Goal: Navigation & Orientation: Find specific page/section

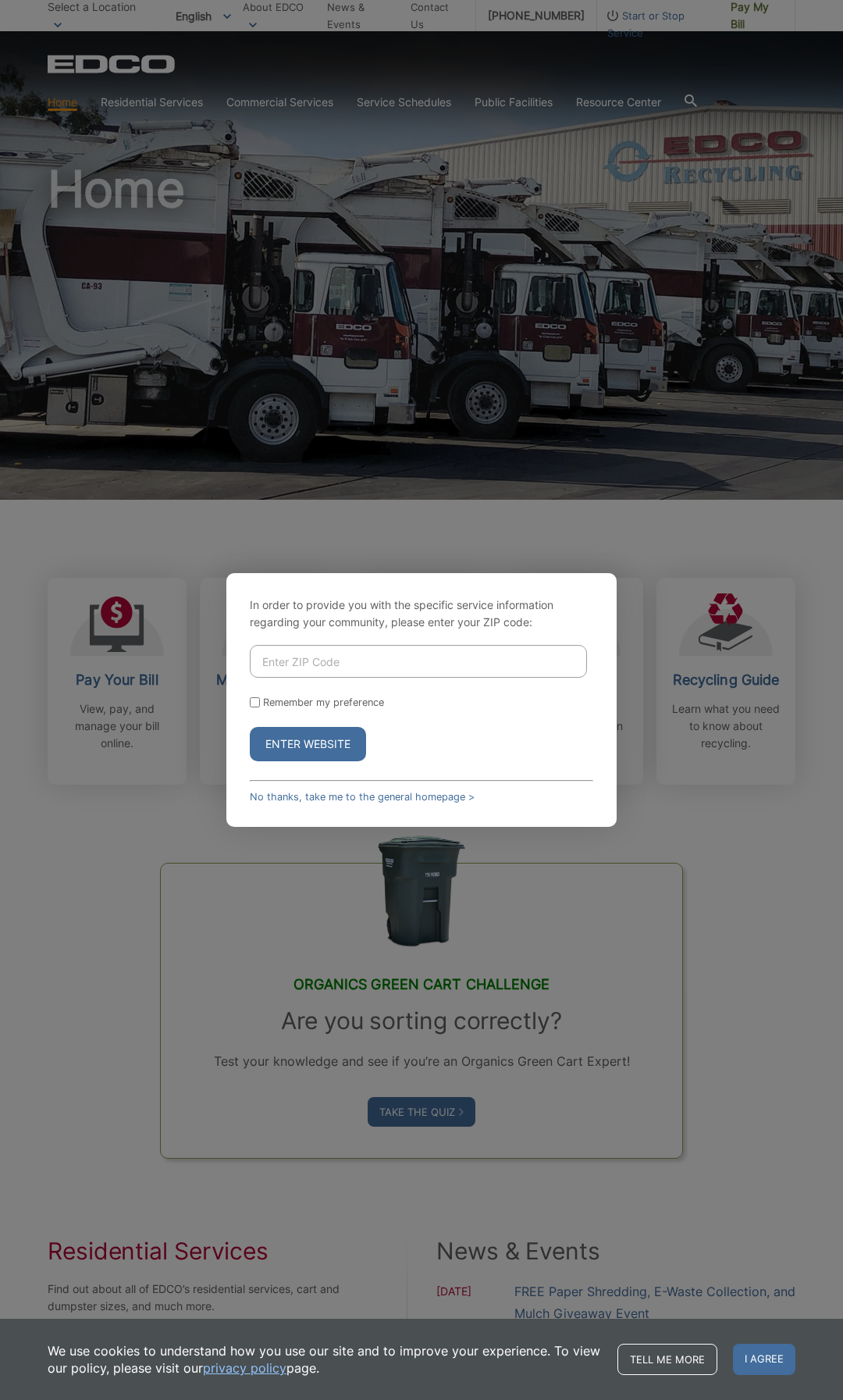
click at [763, 815] on div "In order to provide you with the specific service information regarding your co…" at bounding box center [422, 700] width 843 height 1400
click at [422, 797] on link "No thanks, take me to the general homepage >" at bounding box center [362, 797] width 224 height 12
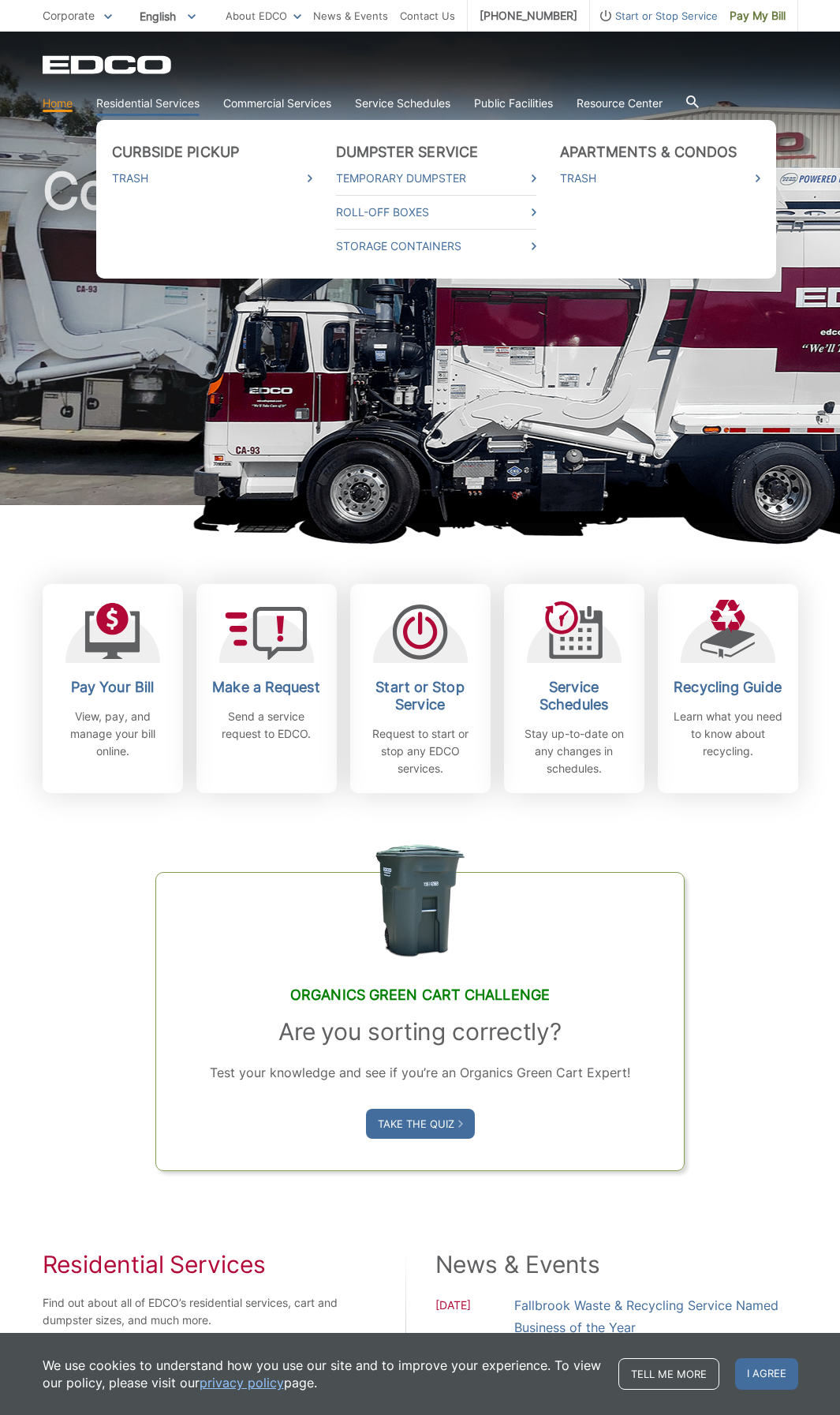
click at [161, 109] on link "Residential Services" at bounding box center [147, 102] width 103 height 17
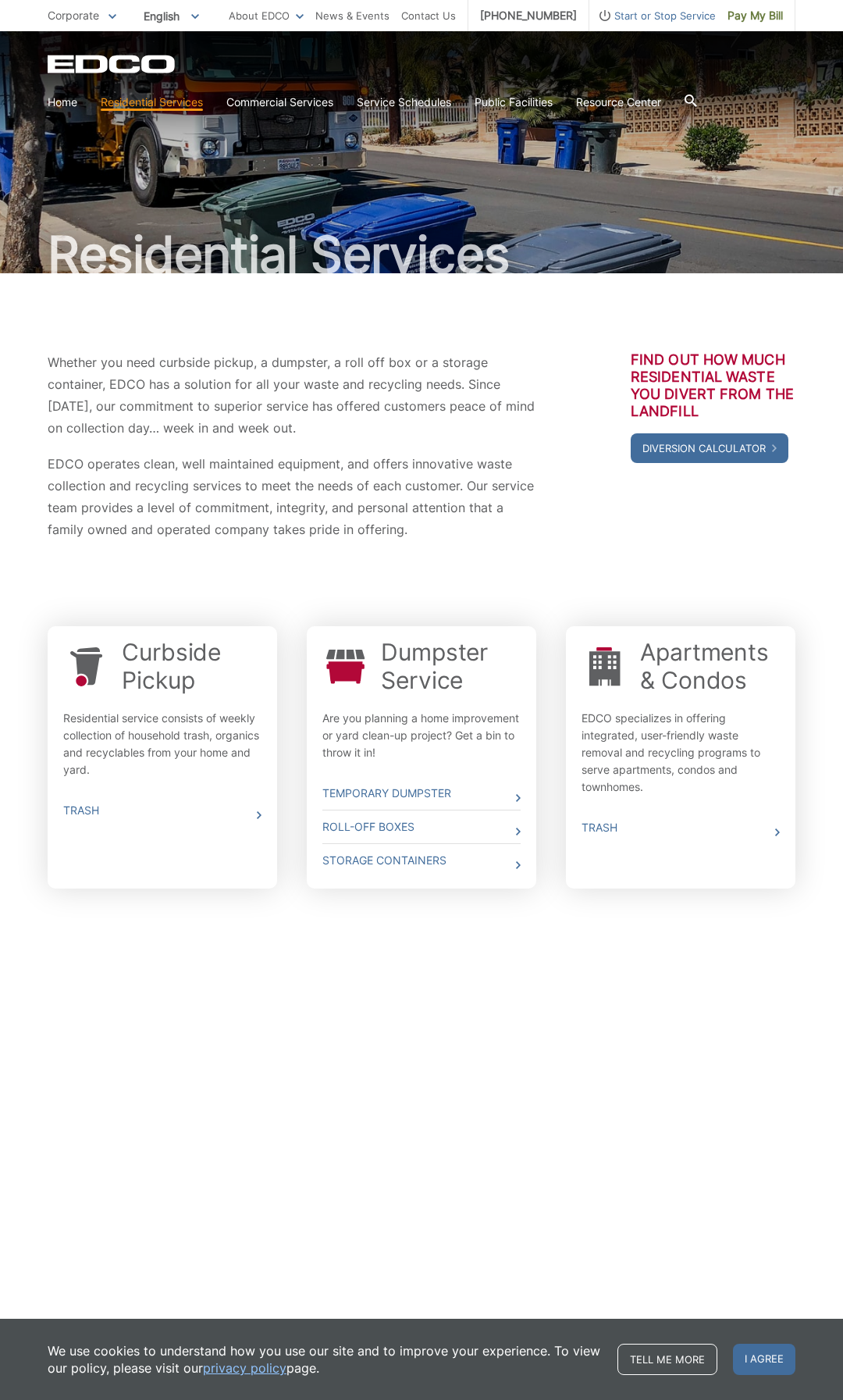
click at [74, 60] on icon "EDCO Logo" at bounding box center [112, 64] width 130 height 19
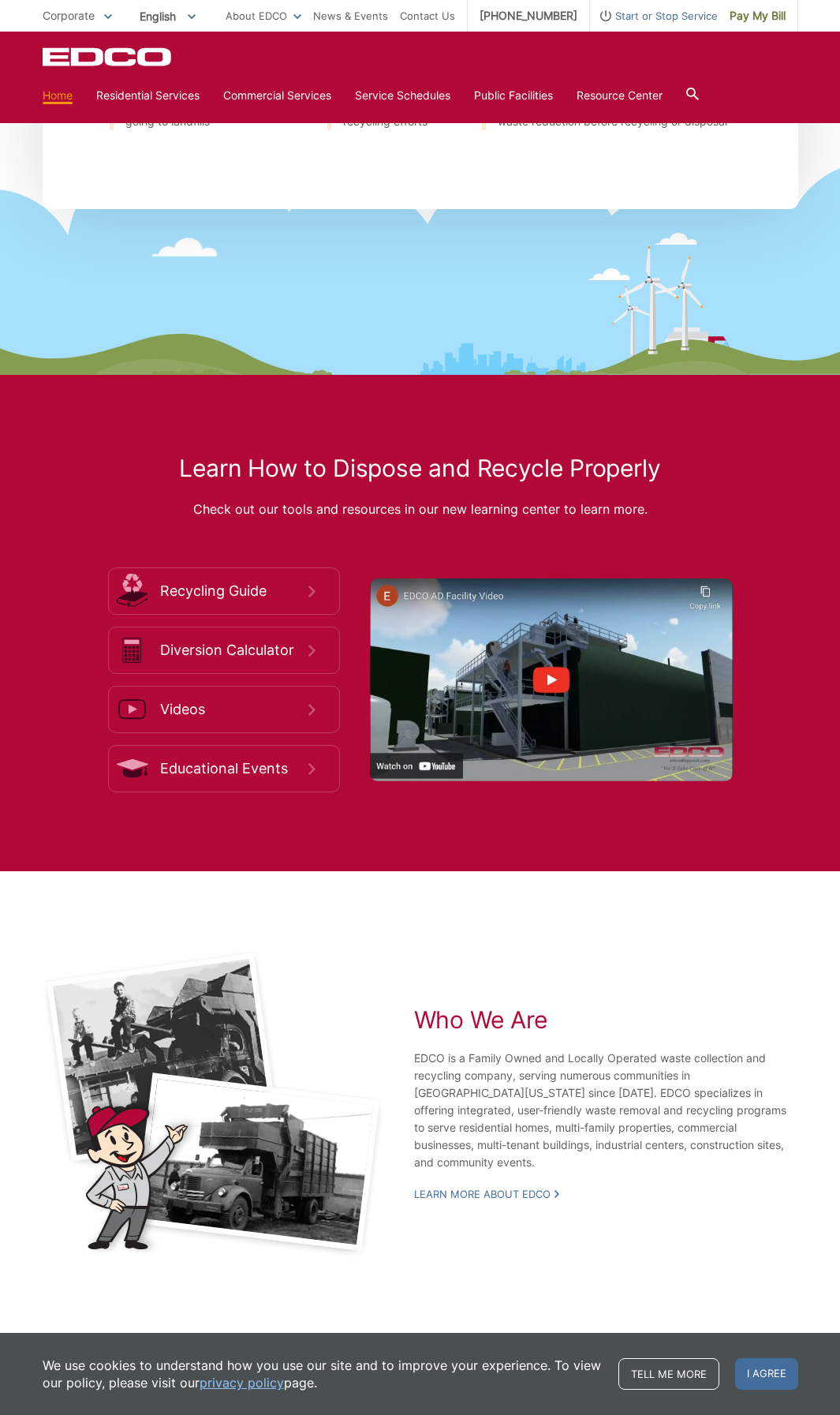
scroll to position [1894, 0]
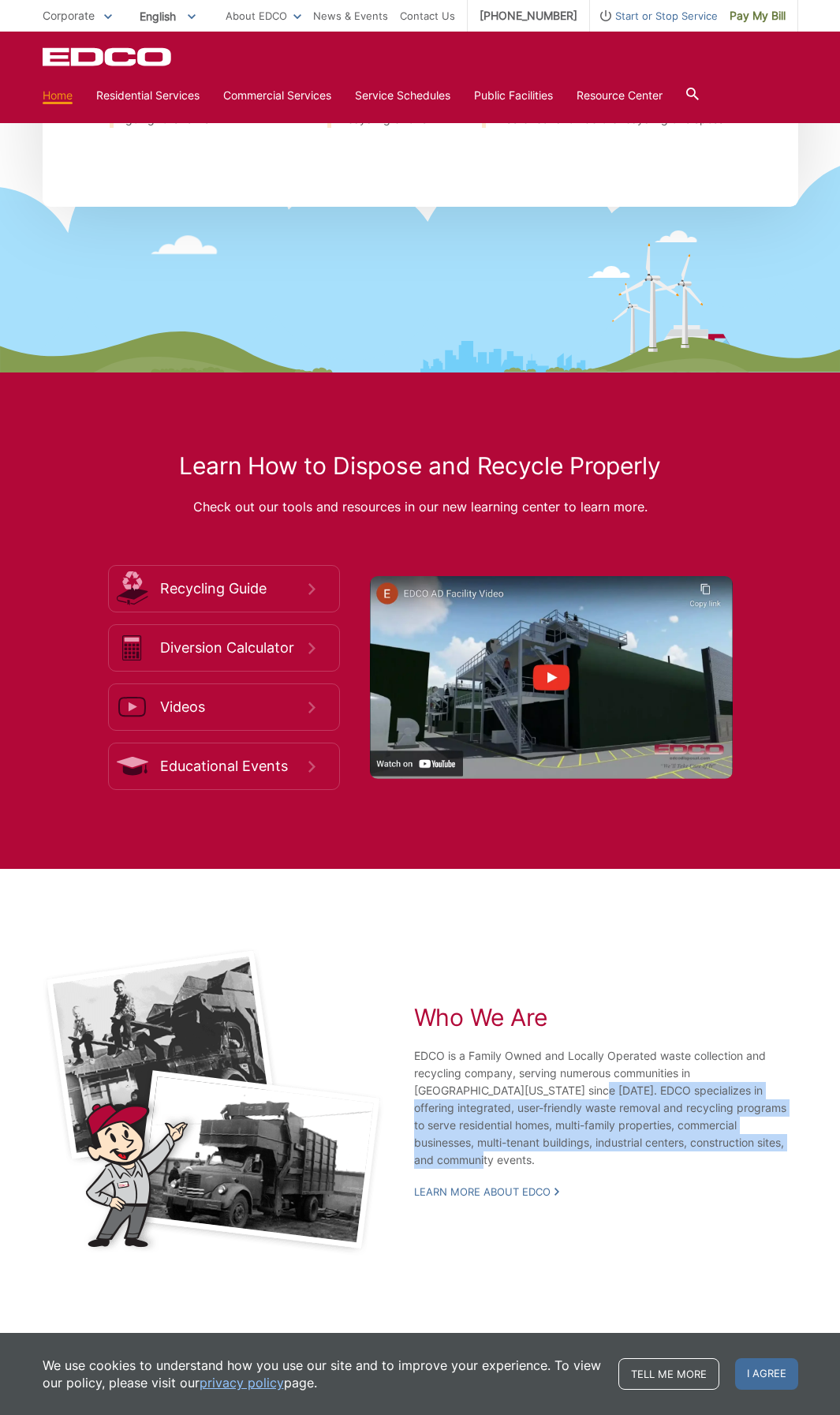
drag, startPoint x: 476, startPoint y: 1103, endPoint x: 687, endPoint y: 1158, distance: 218.1
click at [687, 1158] on p "EDCO is a Family Owned and Locally Operated waste collection and recycling comp…" at bounding box center [606, 1108] width 385 height 121
